Goal: Transaction & Acquisition: Subscribe to service/newsletter

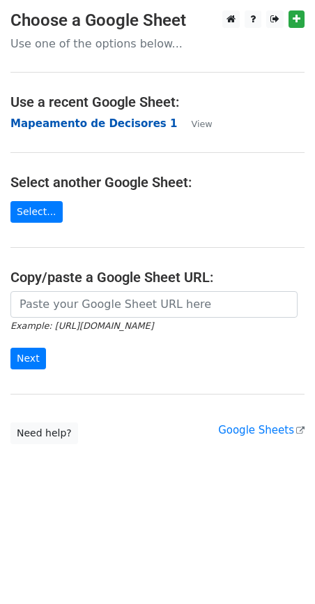
click at [140, 124] on strong "Mapeamento de Decisores 1" at bounding box center [93, 123] width 167 height 13
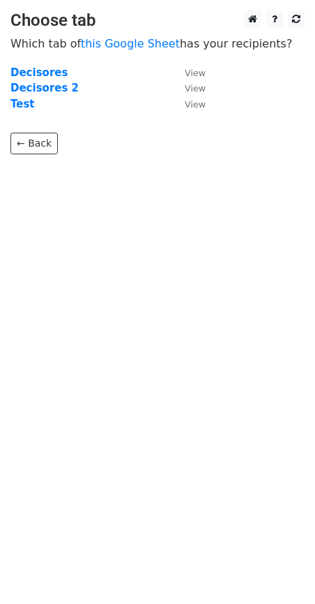
click at [111, 73] on td "Decisores" at bounding box center [90, 73] width 161 height 16
click at [34, 75] on strong "Decisores" at bounding box center [38, 72] width 57 height 13
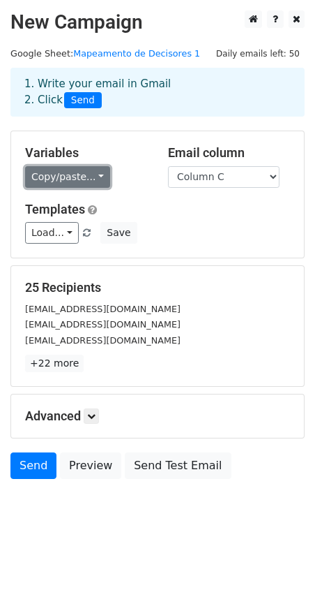
click at [70, 179] on link "Copy/paste..." at bounding box center [67, 177] width 85 height 22
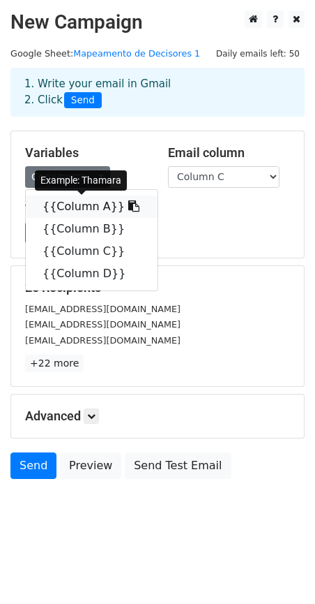
click at [128, 207] on icon at bounding box center [133, 205] width 11 height 11
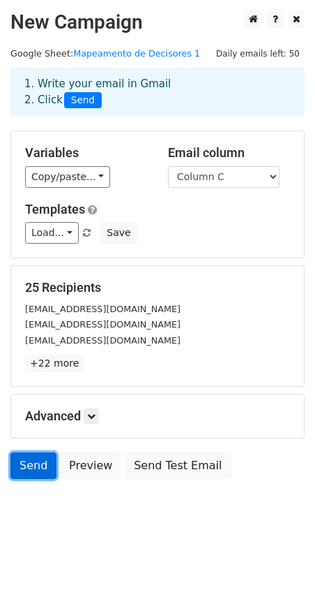
click at [32, 470] on link "Send" at bounding box center [33, 465] width 46 height 27
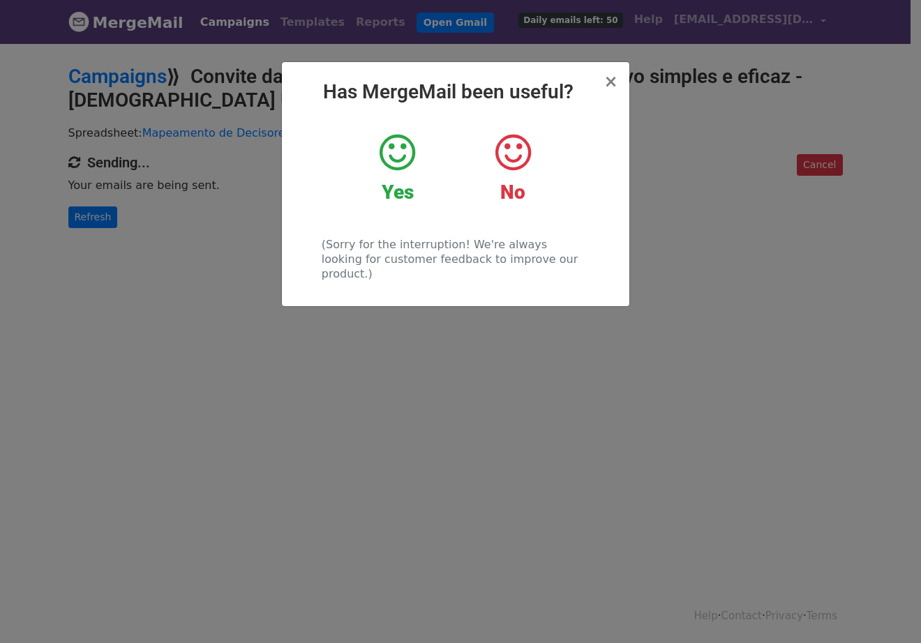
click at [398, 156] on icon at bounding box center [398, 153] width 36 height 42
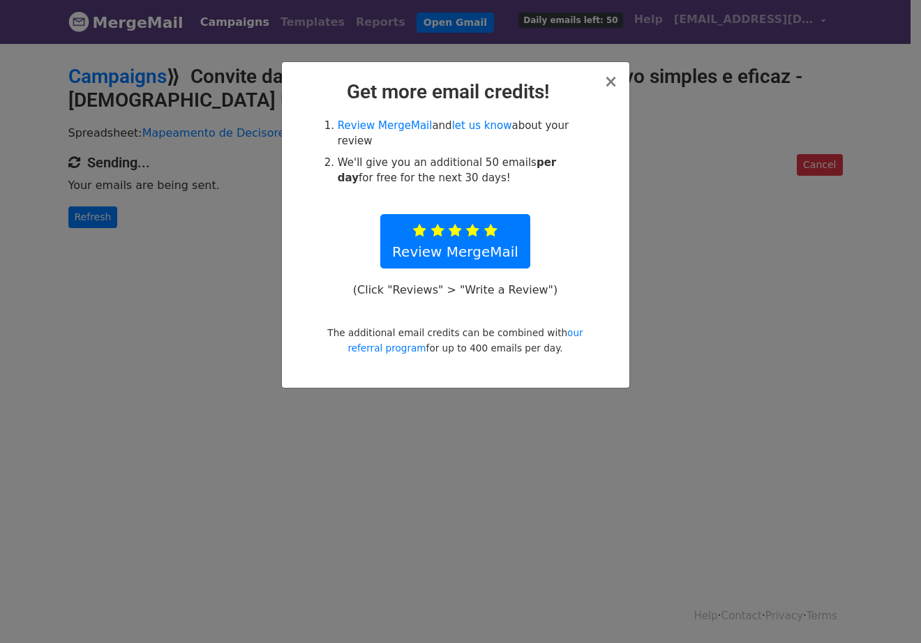
click at [603, 84] on h2 "Get more email credits!" at bounding box center [455, 92] width 325 height 24
click at [607, 81] on span "×" at bounding box center [611, 82] width 14 height 20
